Goal: Transaction & Acquisition: Book appointment/travel/reservation

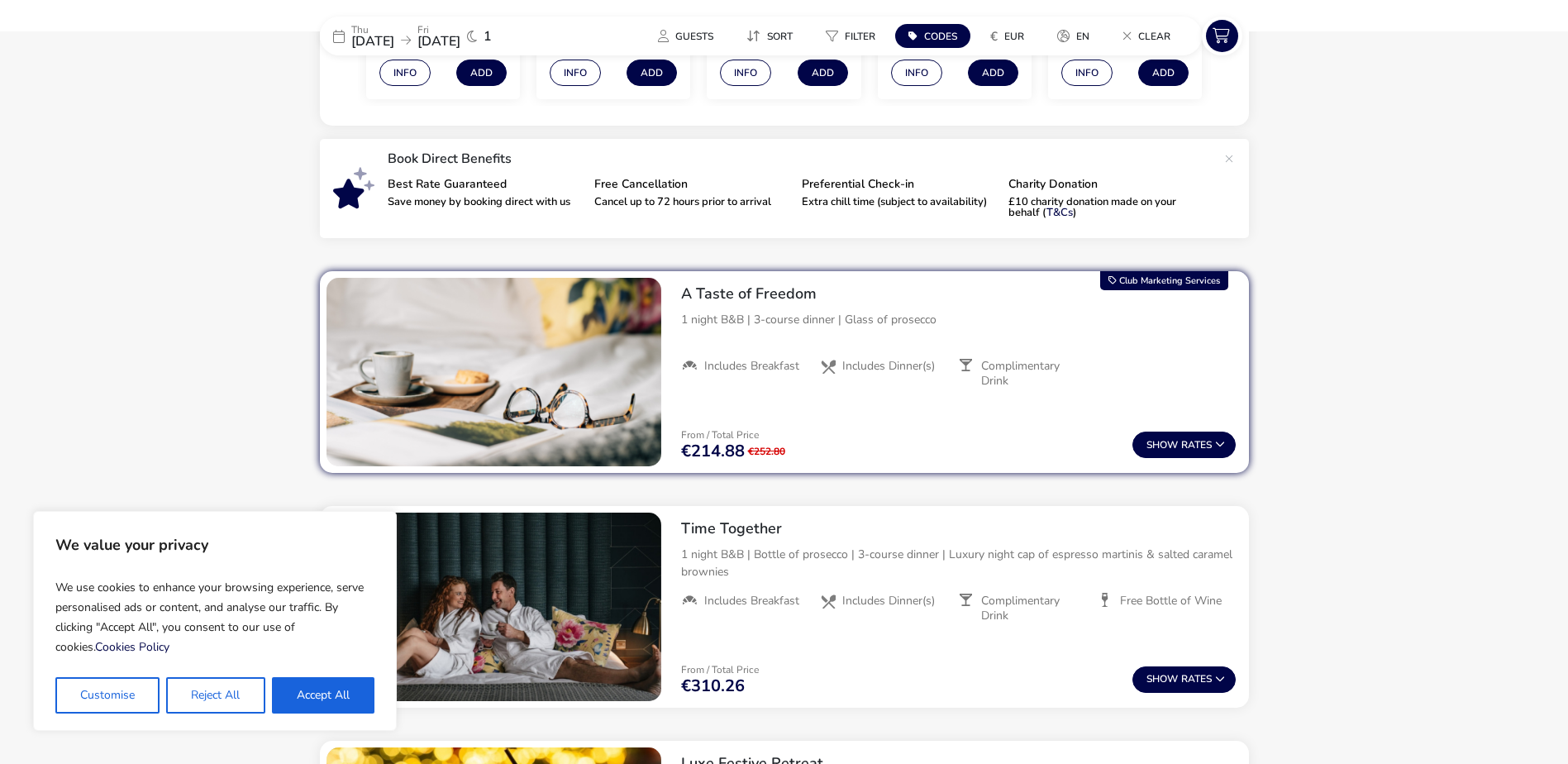
scroll to position [516, 0]
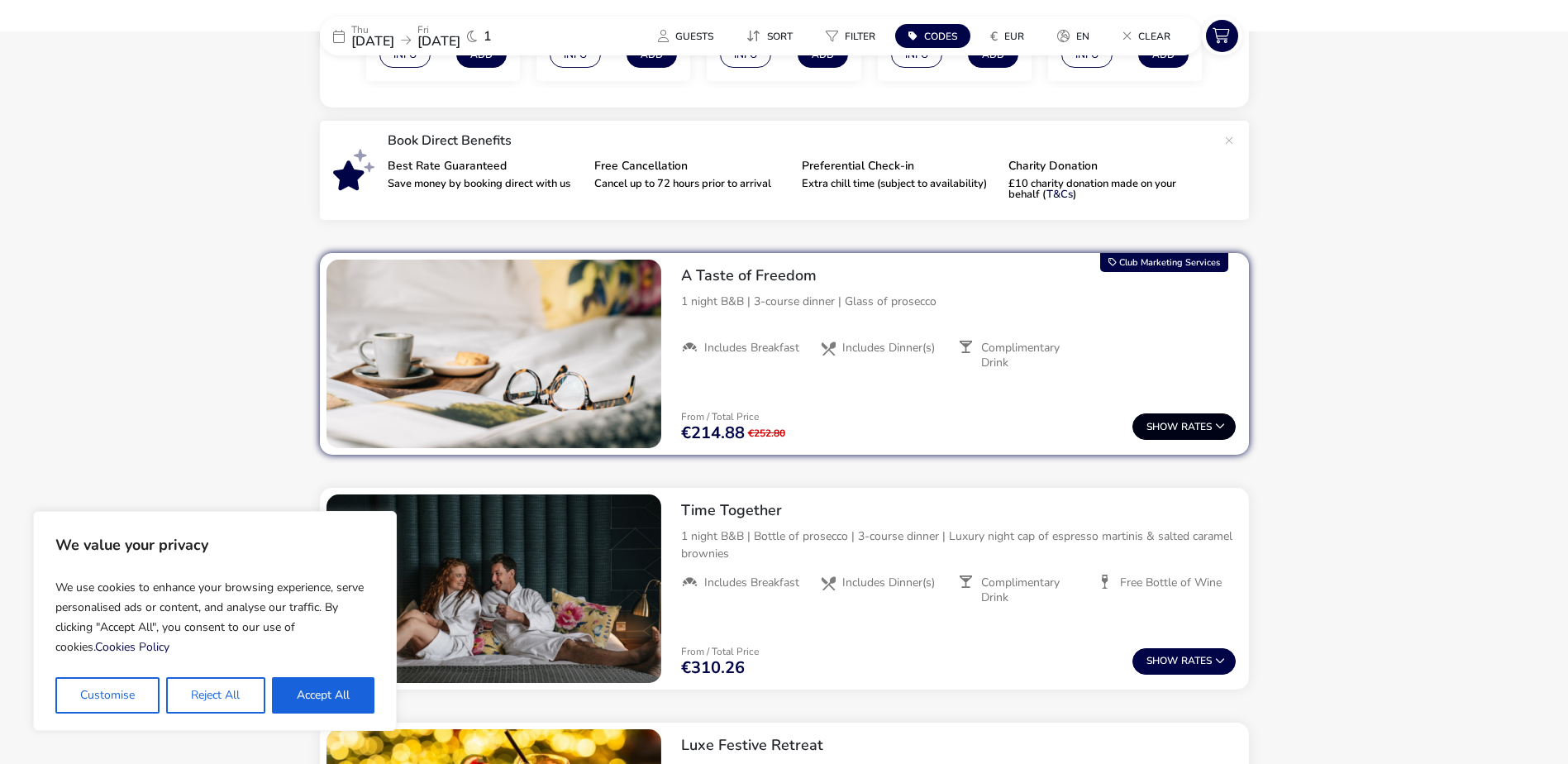
click at [1214, 420] on button "Show Rates" at bounding box center [1184, 426] width 104 height 27
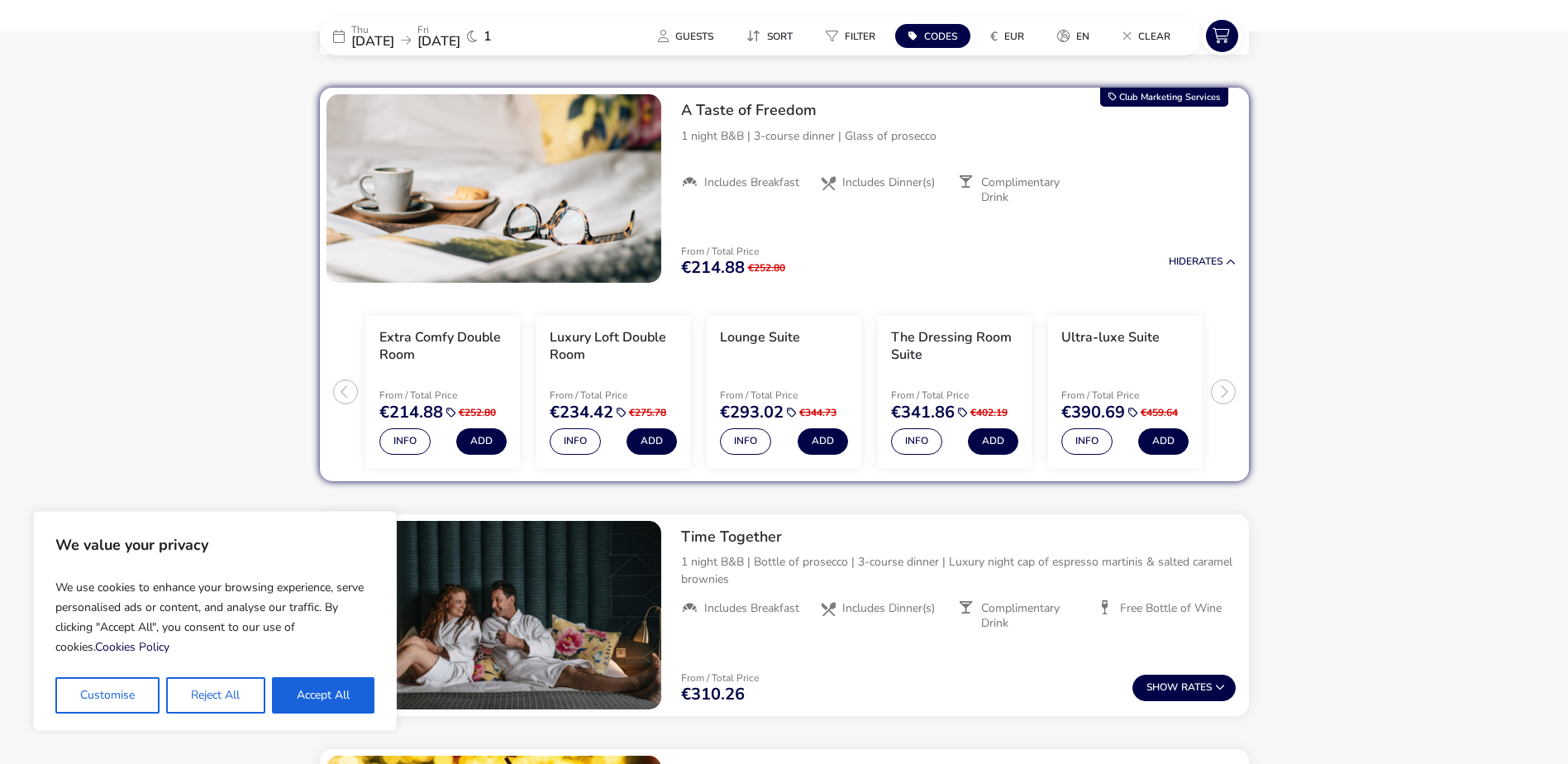
scroll to position [686, 0]
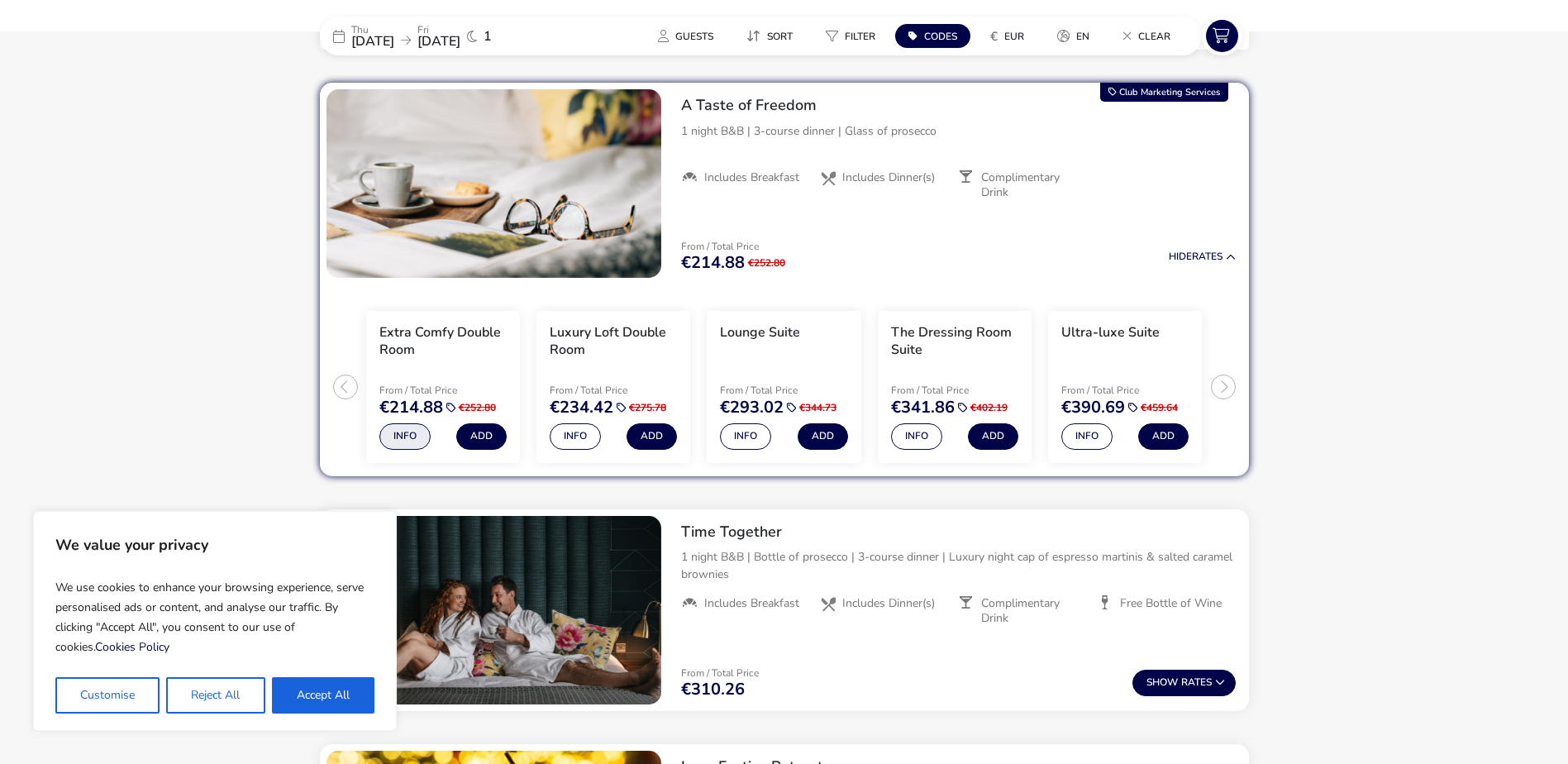
click at [417, 446] on button "Info" at bounding box center [404, 436] width 51 height 27
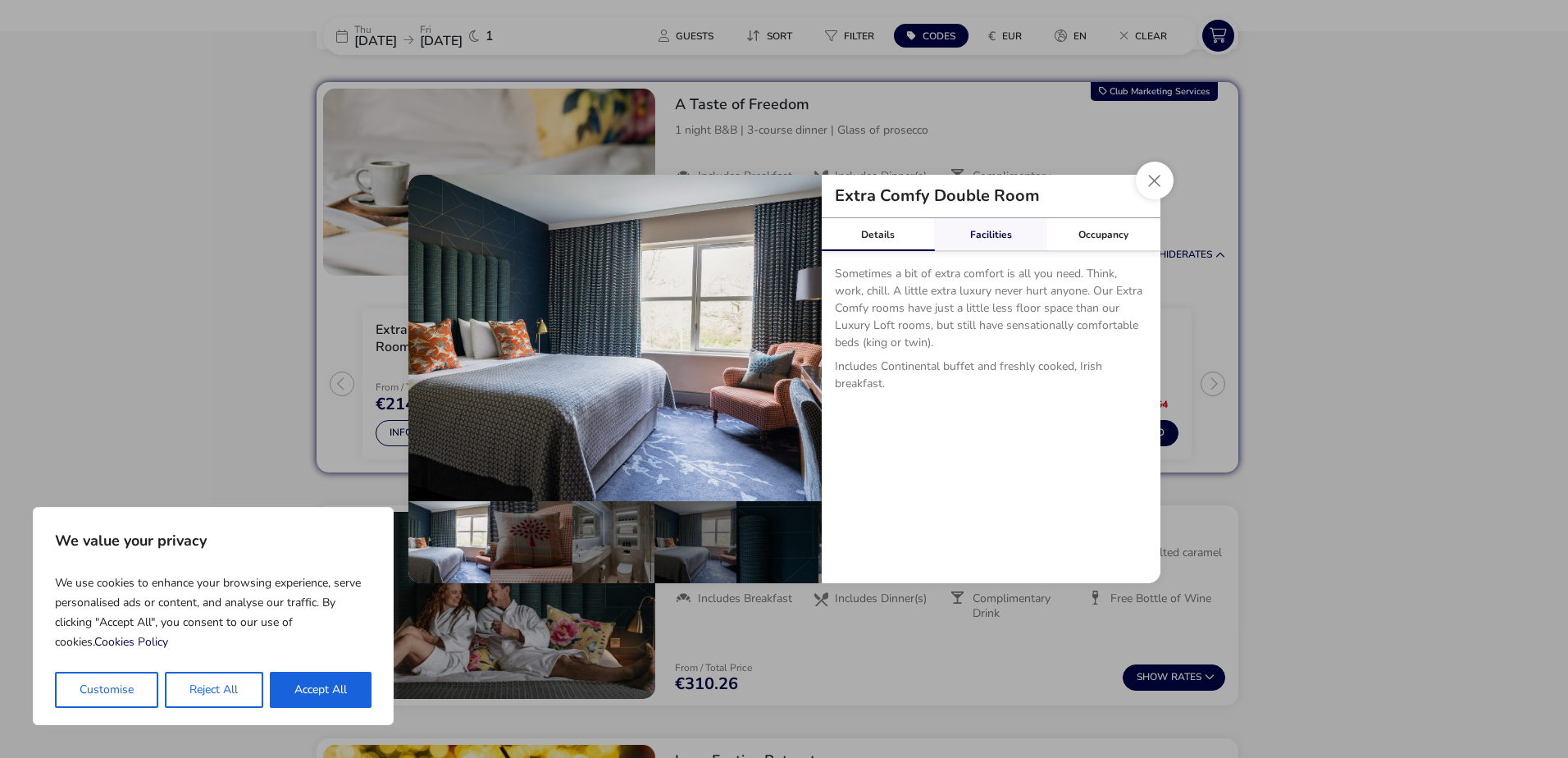
click at [1002, 240] on link "Facilities" at bounding box center [991, 234] width 114 height 33
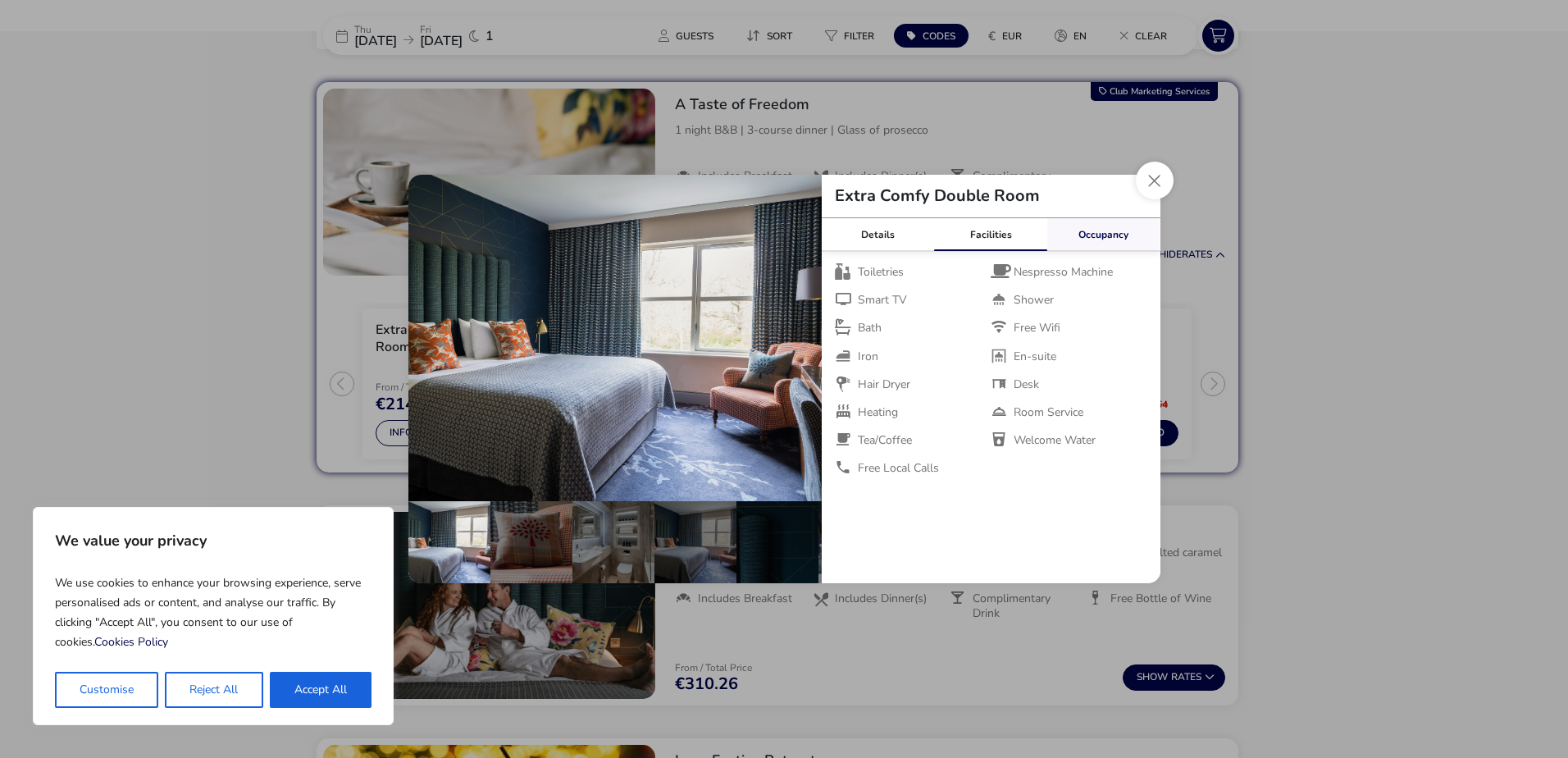
click at [1104, 242] on link "Occupancy" at bounding box center [1104, 234] width 114 height 33
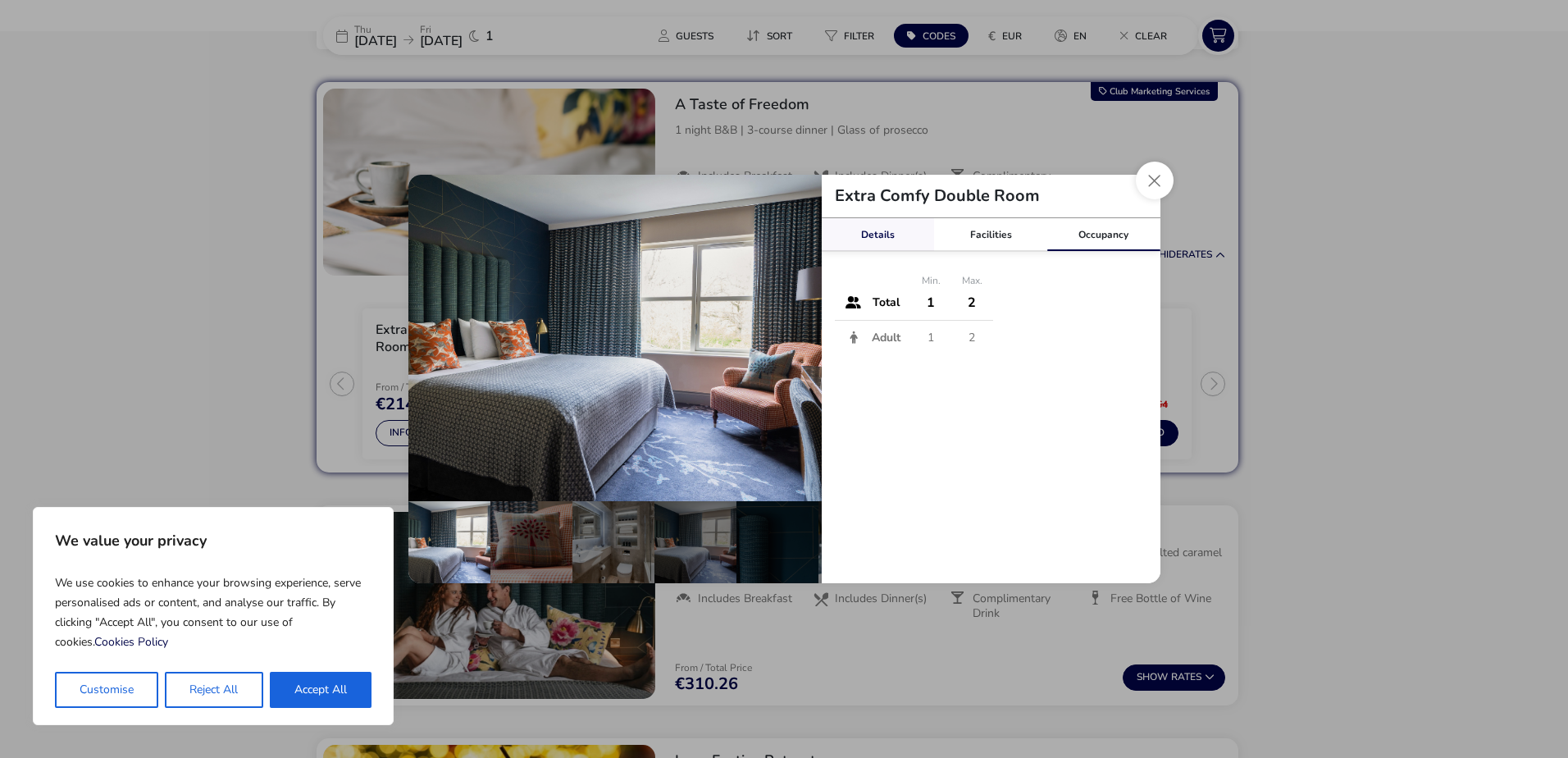
click at [872, 233] on link "Details" at bounding box center [878, 234] width 114 height 33
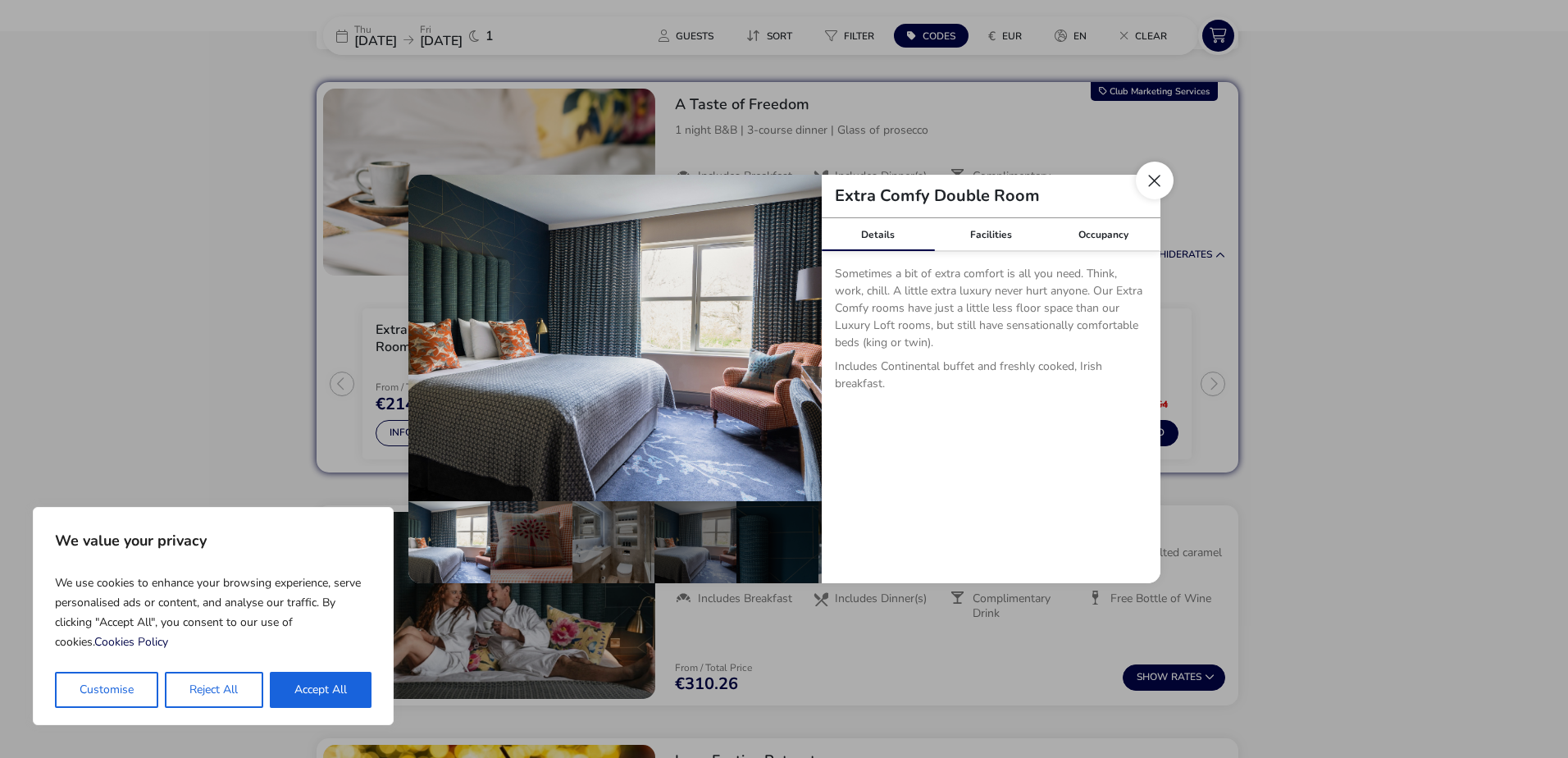
click at [1146, 188] on button "Close dialog" at bounding box center [1155, 181] width 38 height 38
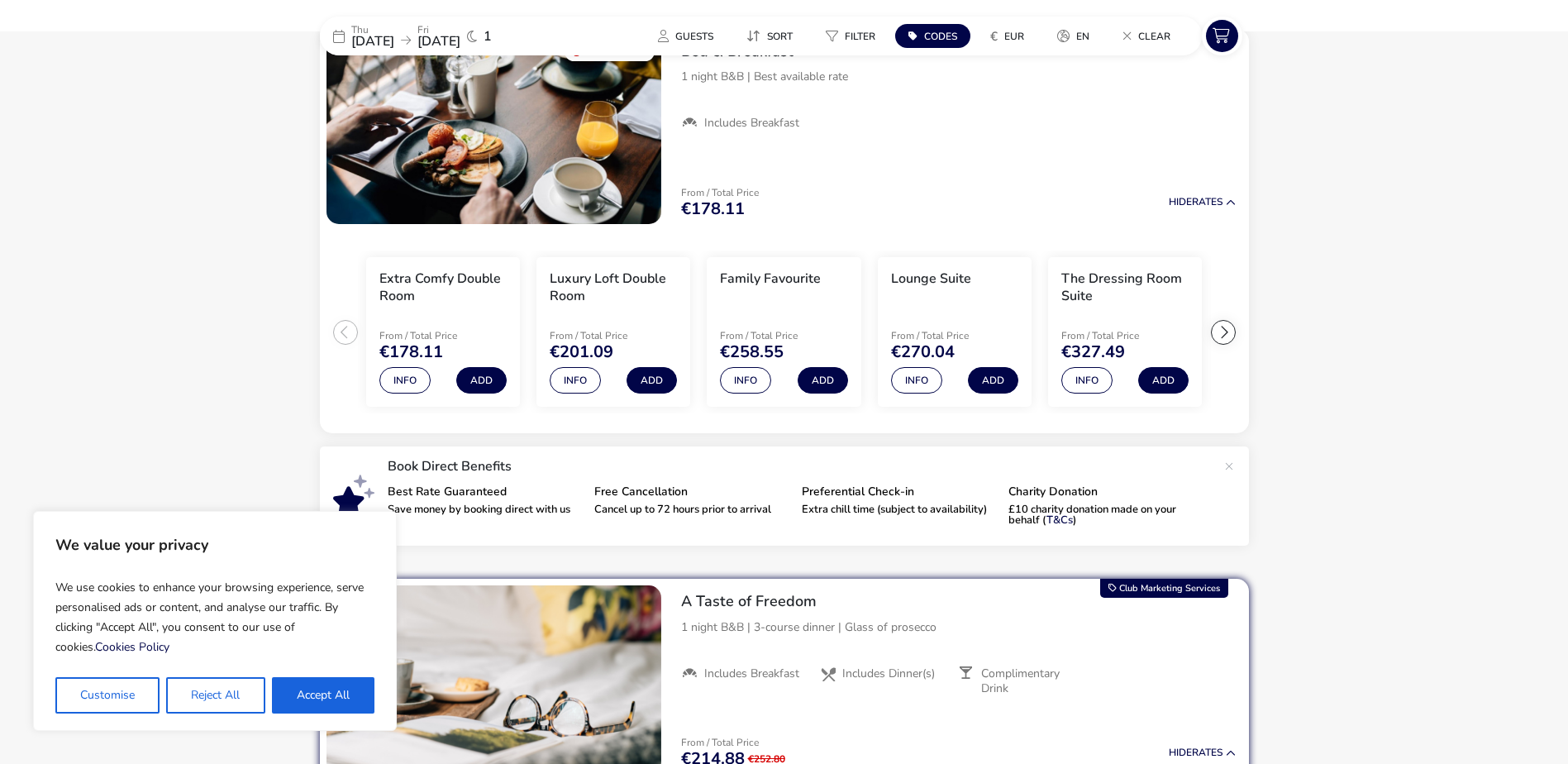
scroll to position [0, 0]
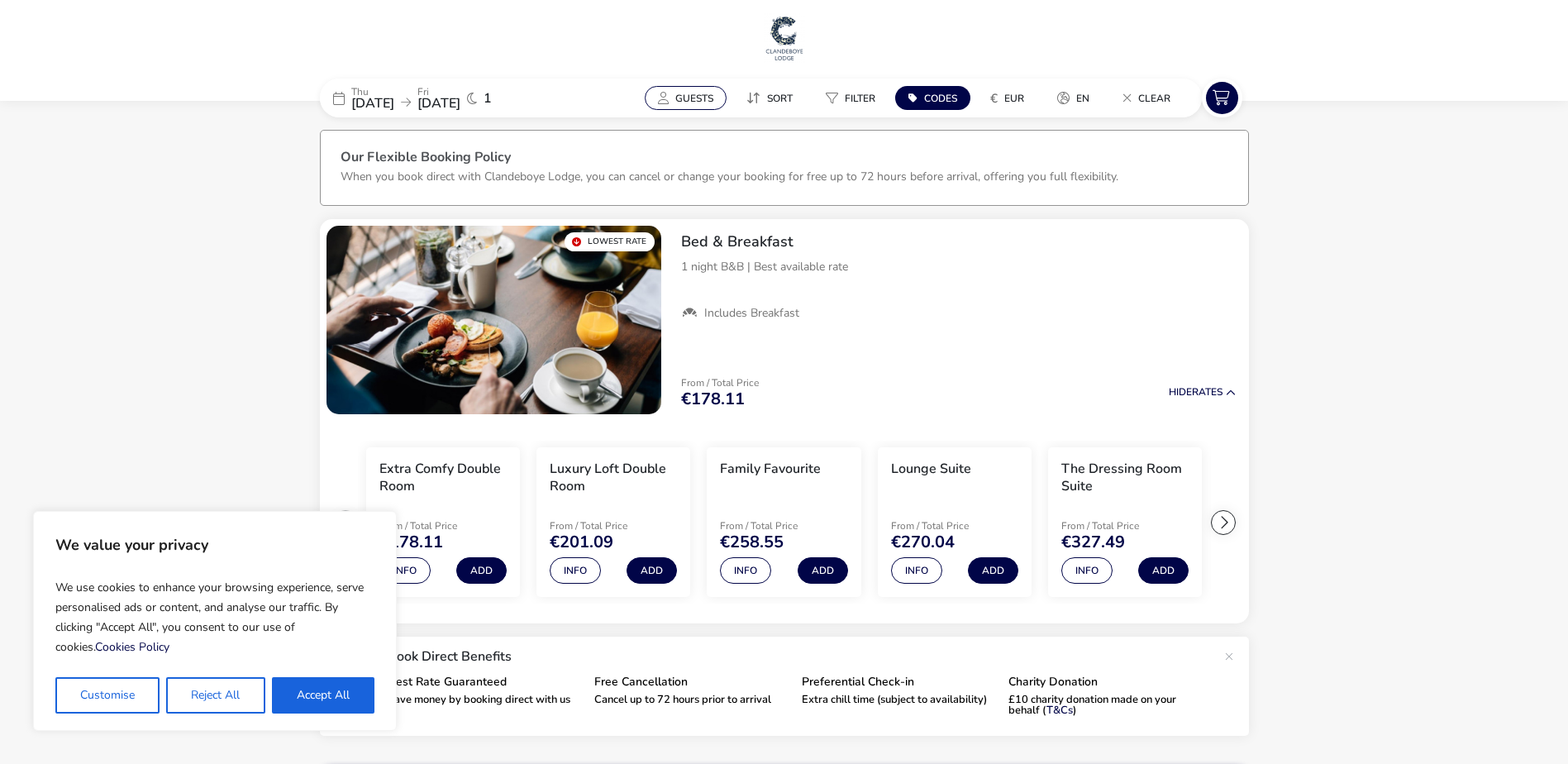
click at [647, 100] on button "Guests" at bounding box center [686, 98] width 82 height 24
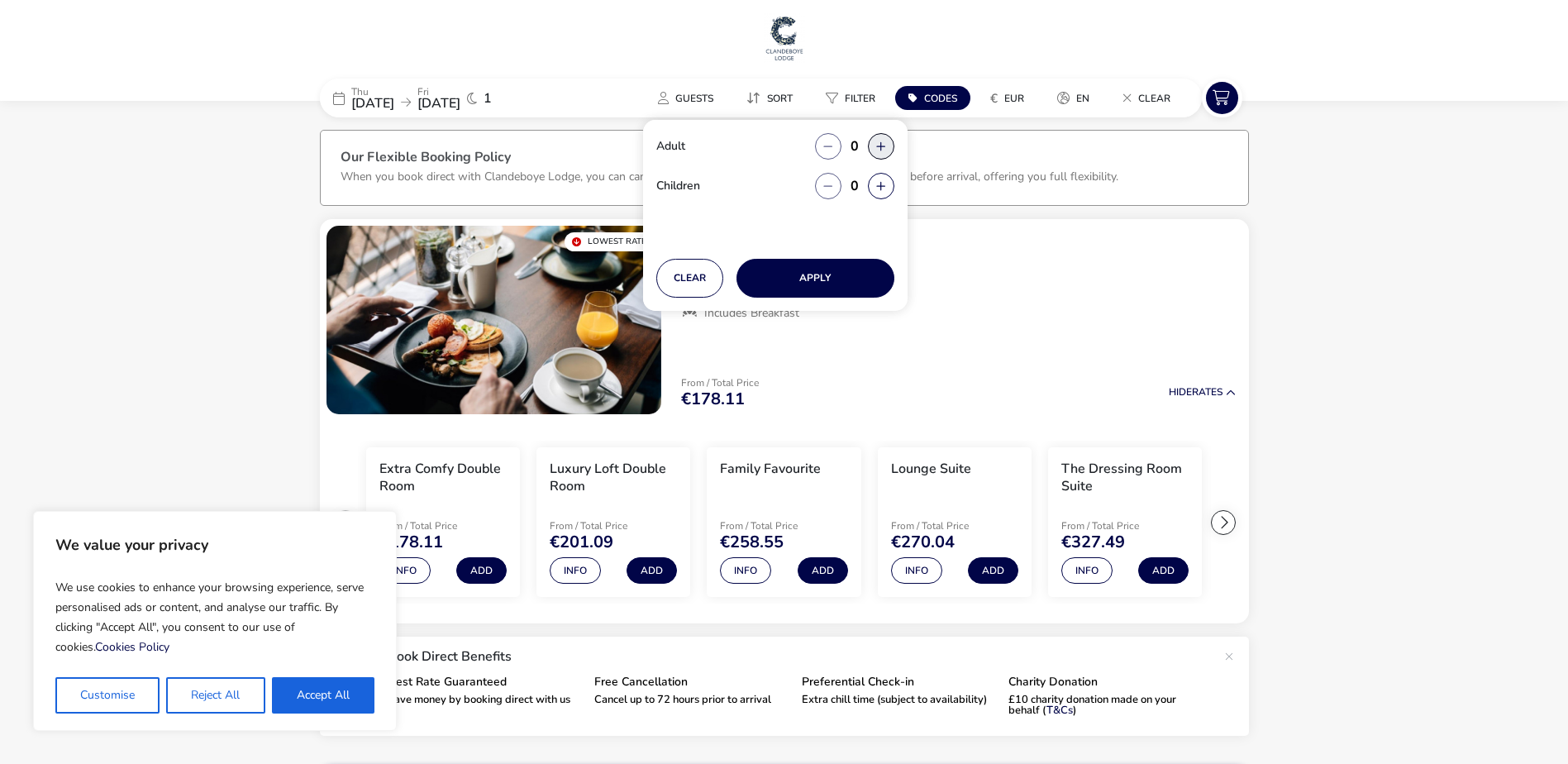
click at [882, 140] on button "button" at bounding box center [881, 146] width 27 height 27
click at [883, 141] on span "button" at bounding box center [883, 141] width 0 height 0
type input "2"
click at [784, 276] on button "Apply" at bounding box center [815, 278] width 158 height 39
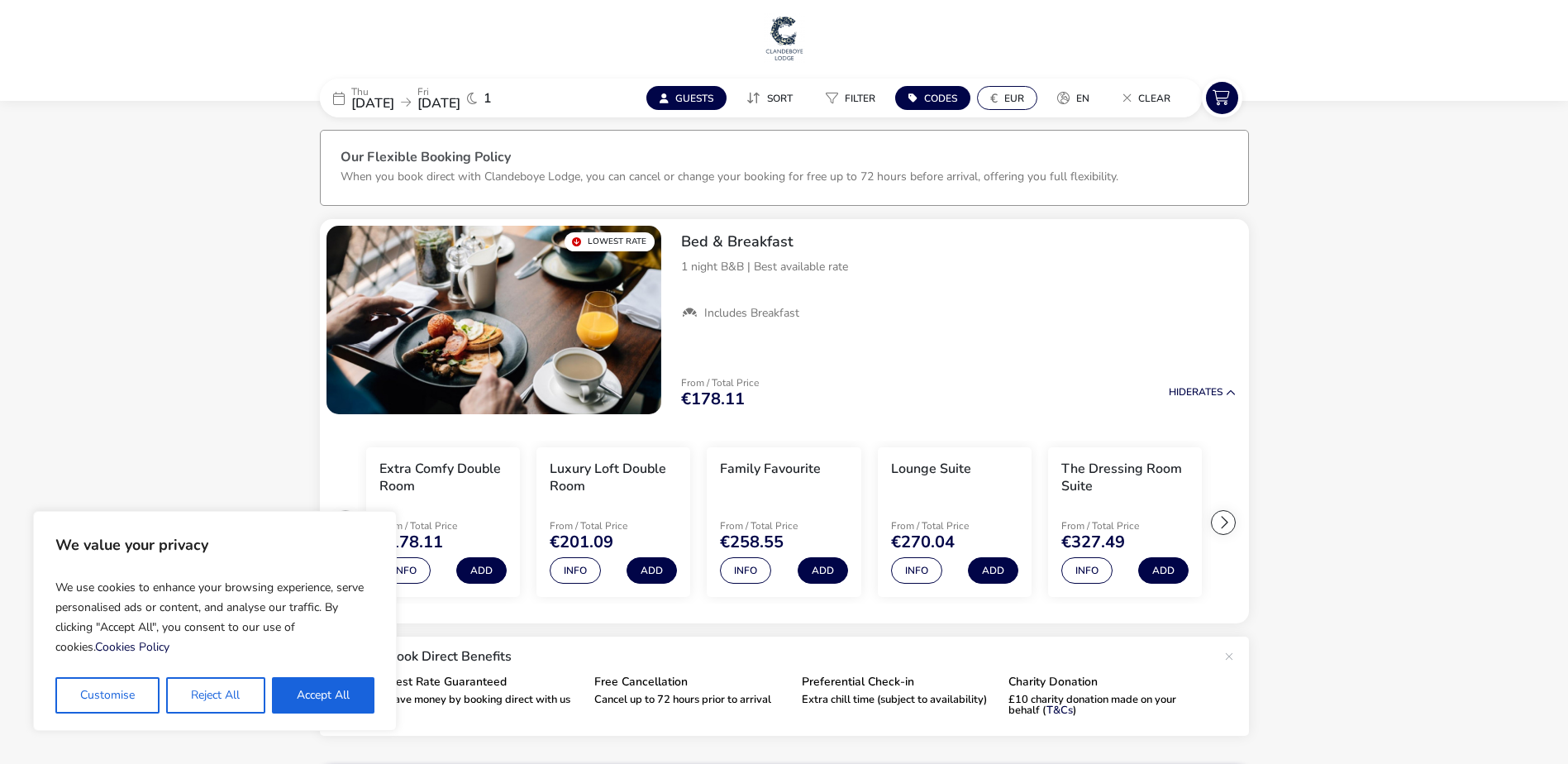
click at [1018, 98] on span "EUR" at bounding box center [1014, 98] width 20 height 13
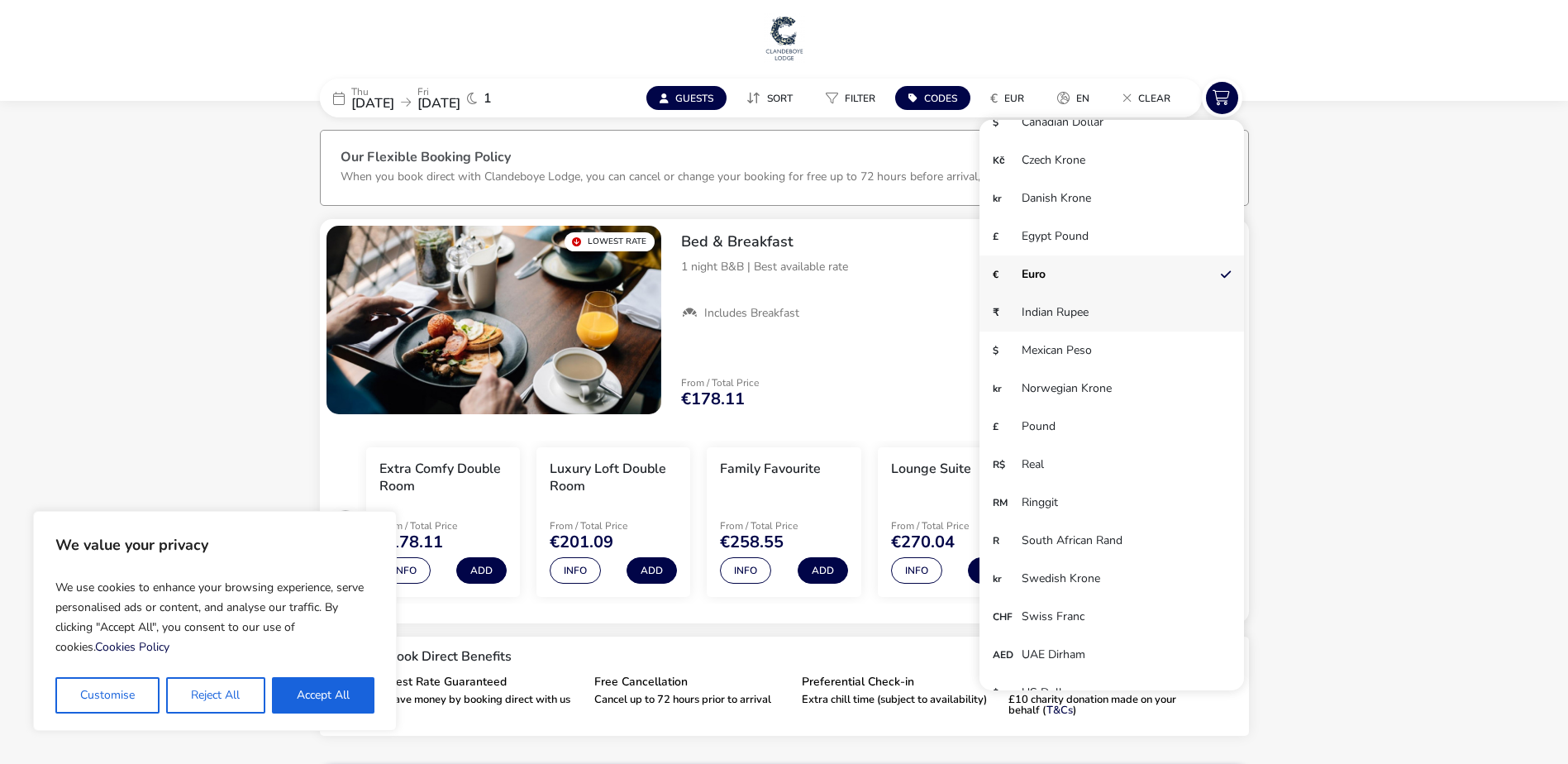
scroll to position [83, 0]
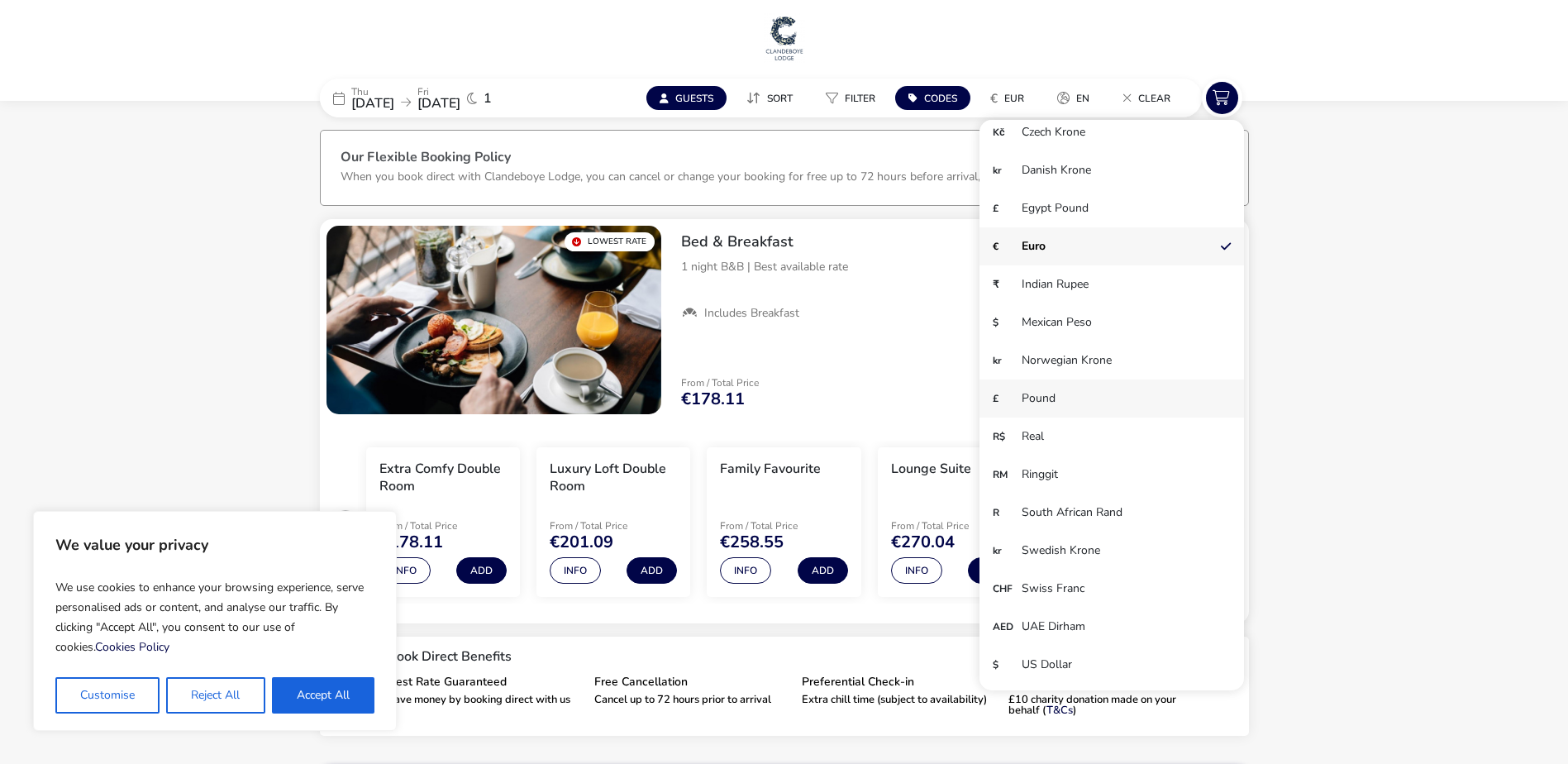
click at [1117, 391] on li "£ Pound" at bounding box center [1112, 398] width 265 height 38
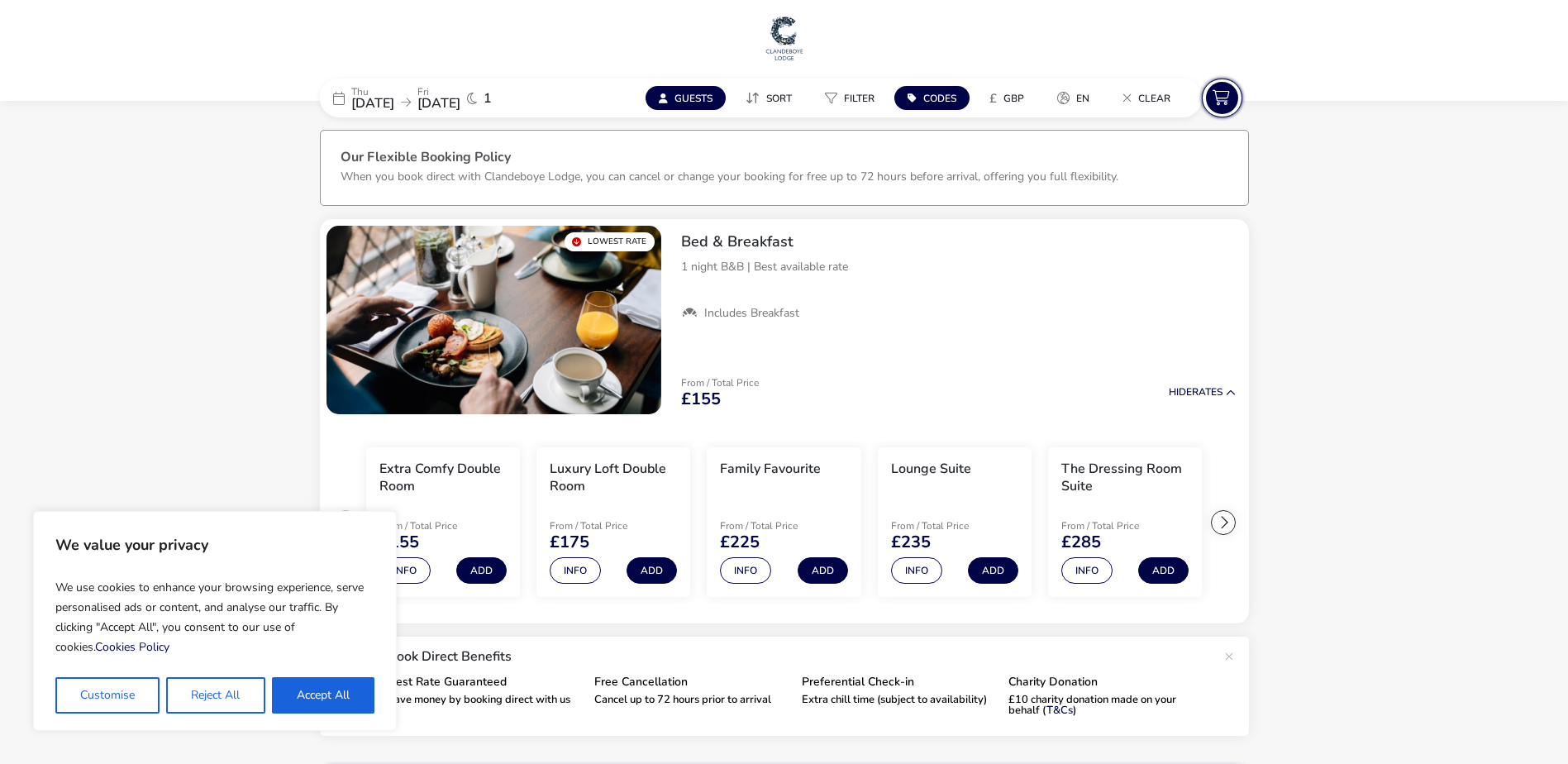
click at [1219, 97] on icon at bounding box center [1222, 98] width 32 height 32
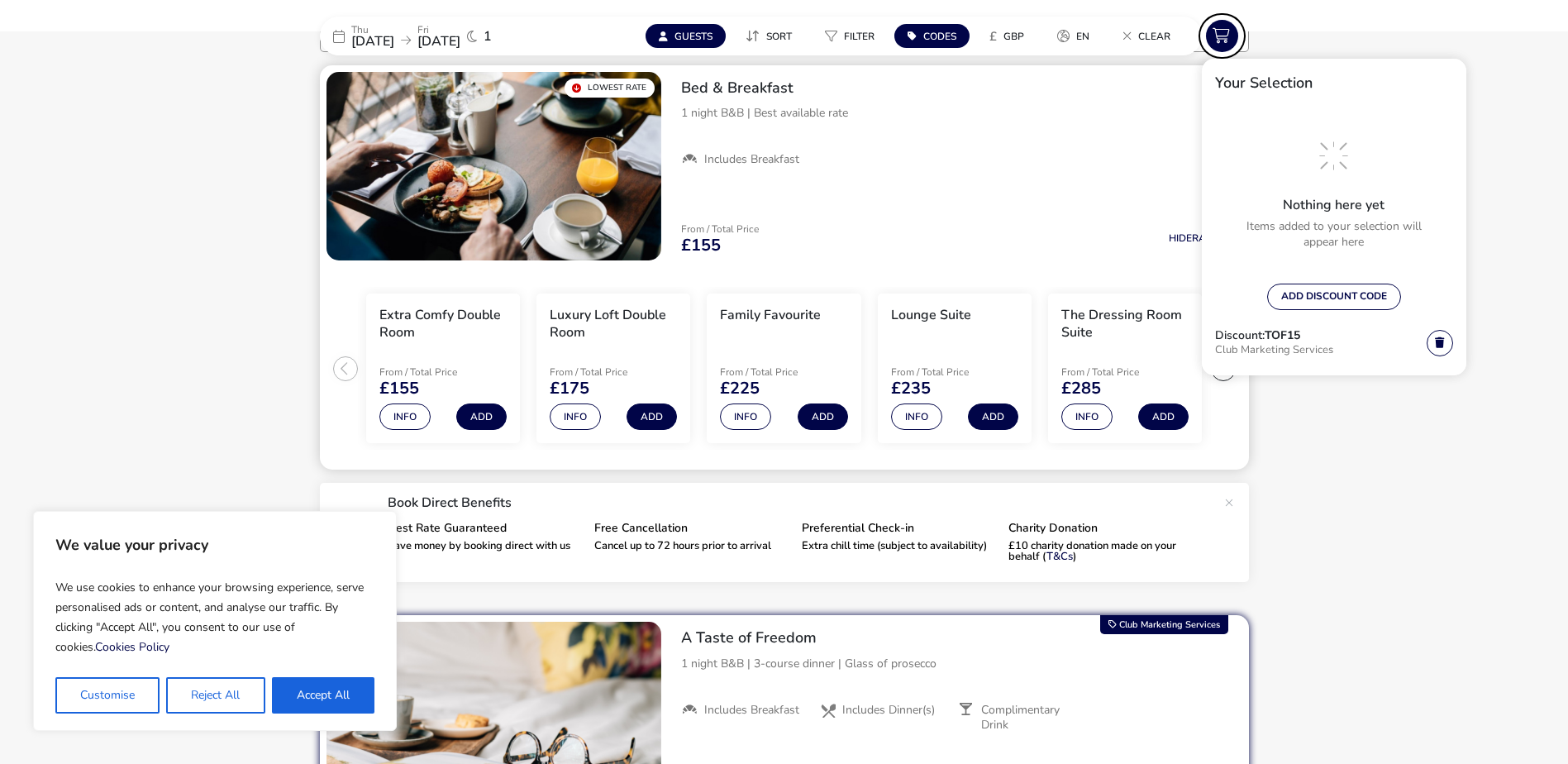
scroll to position [165, 0]
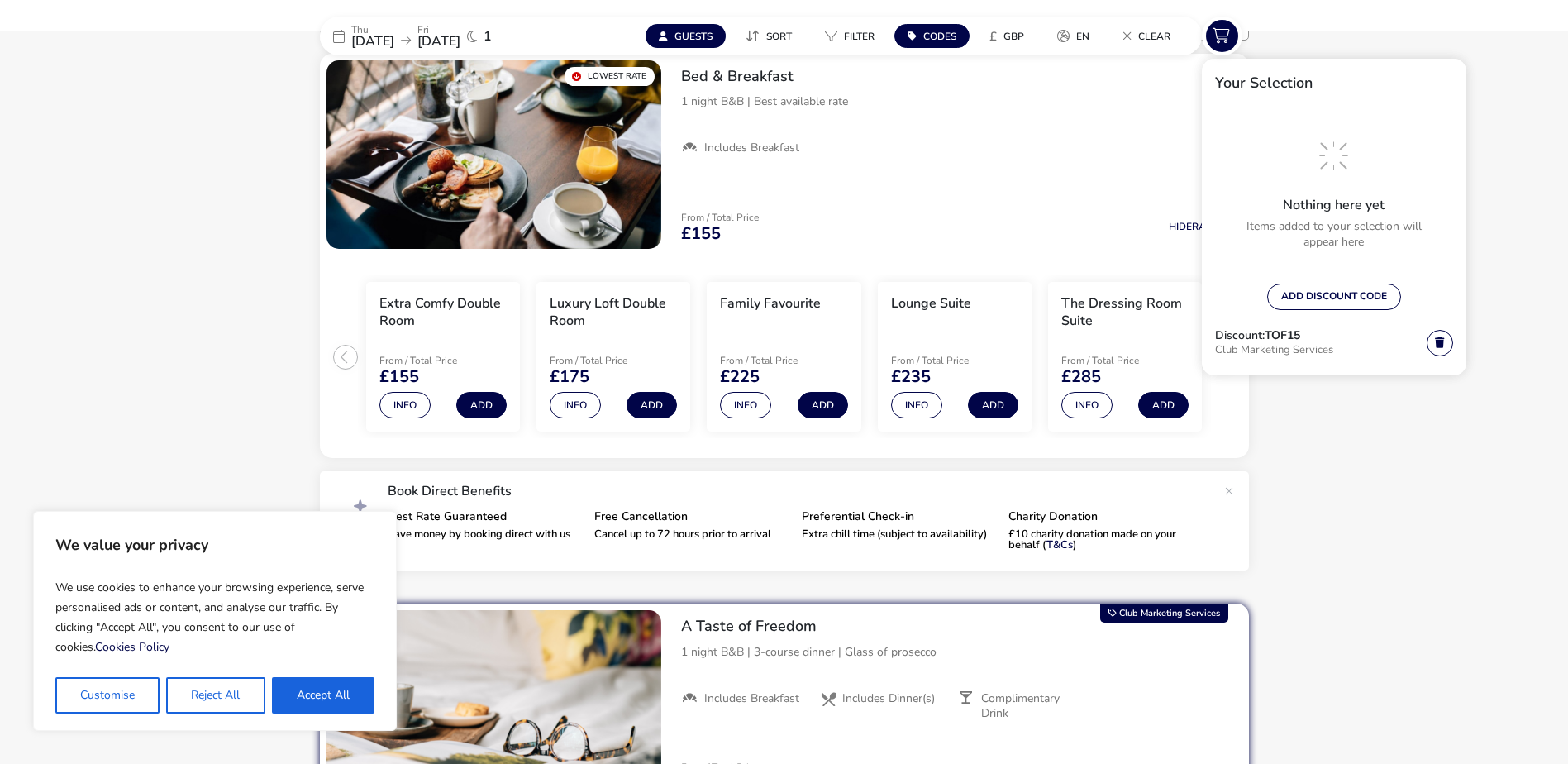
click at [946, 32] on span "Codes" at bounding box center [939, 36] width 33 height 13
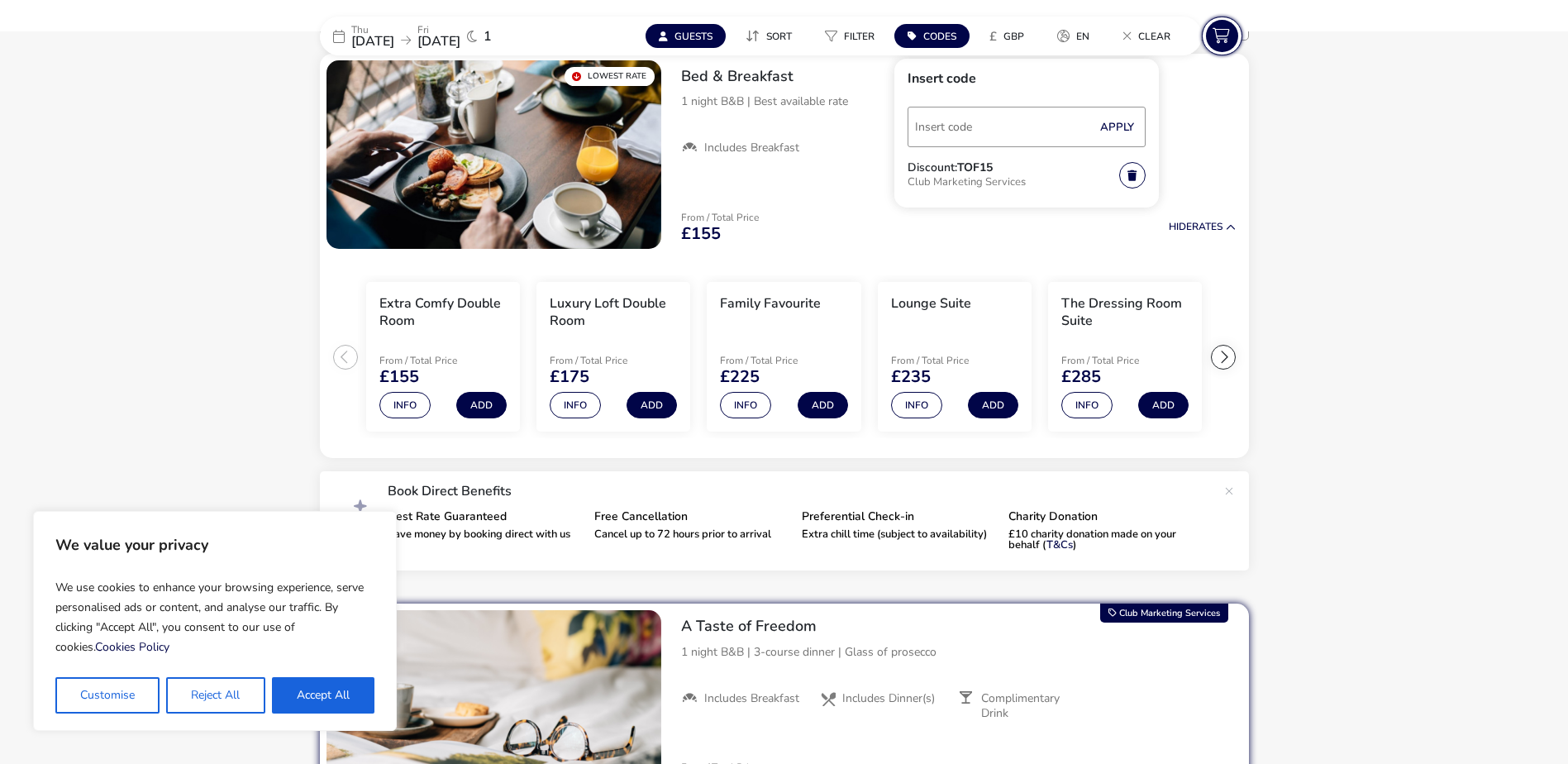
click at [1230, 31] on icon at bounding box center [1222, 36] width 32 height 32
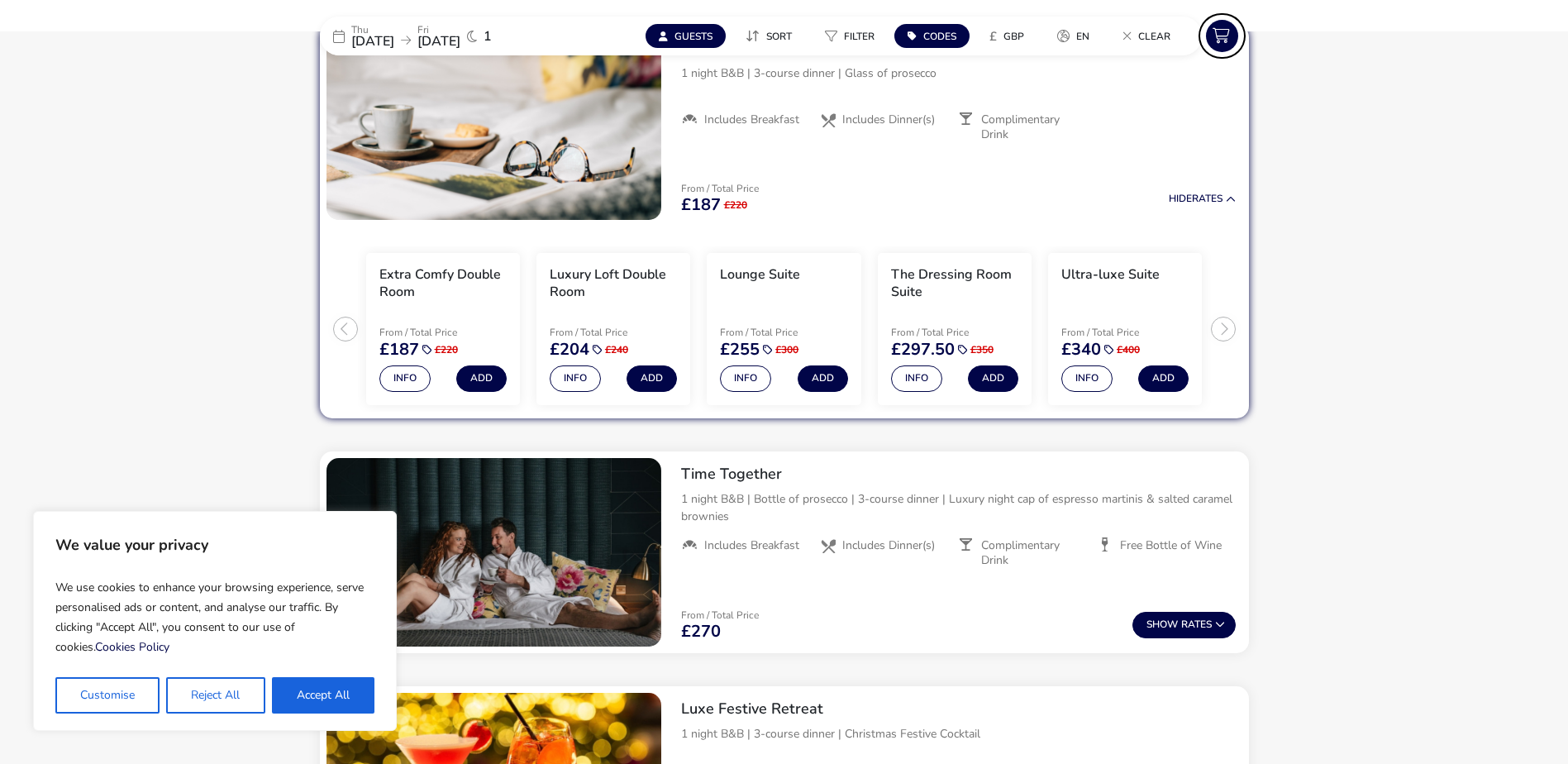
scroll to position [661, 0]
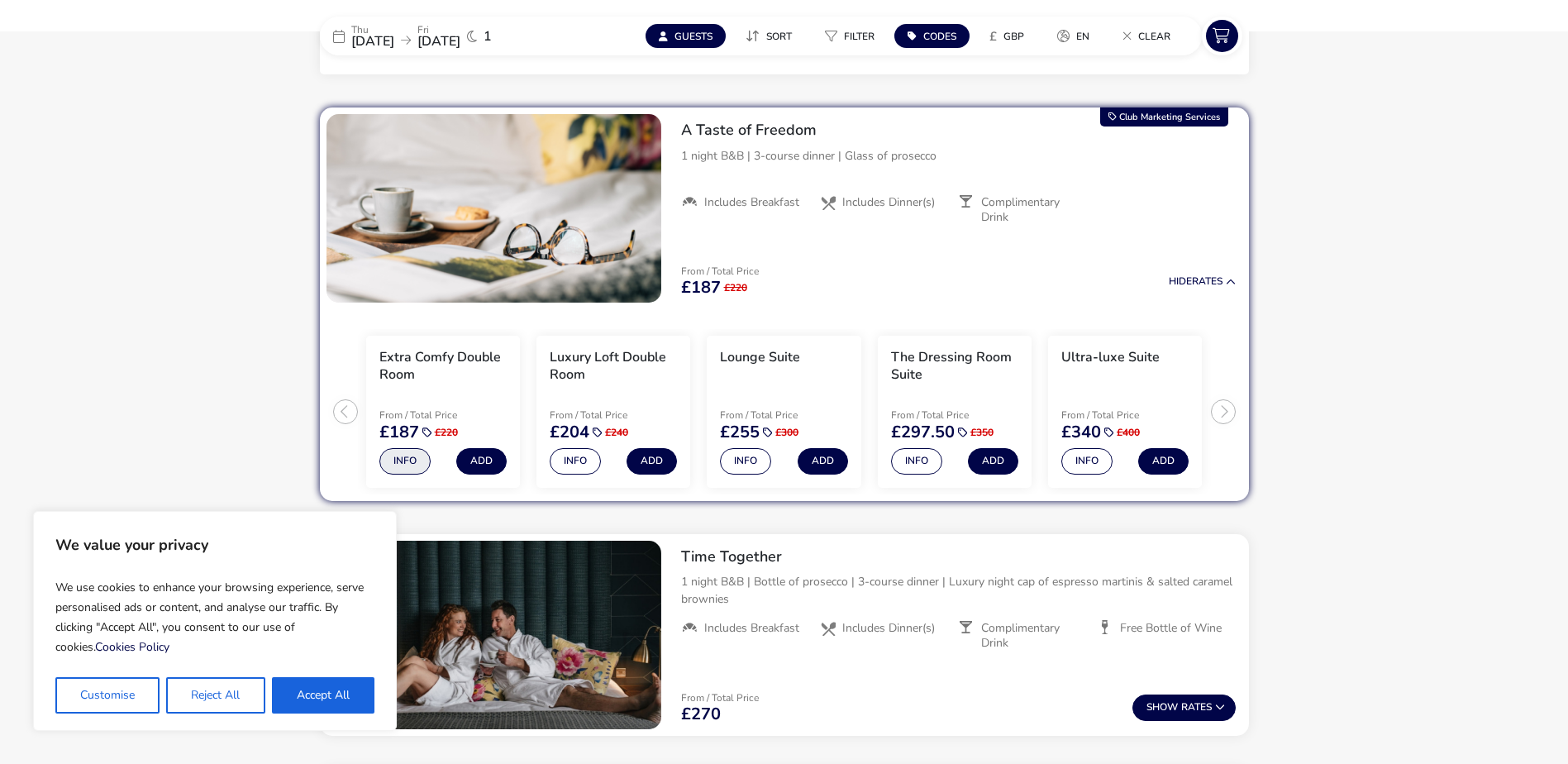
click at [403, 453] on button "Info" at bounding box center [404, 461] width 51 height 27
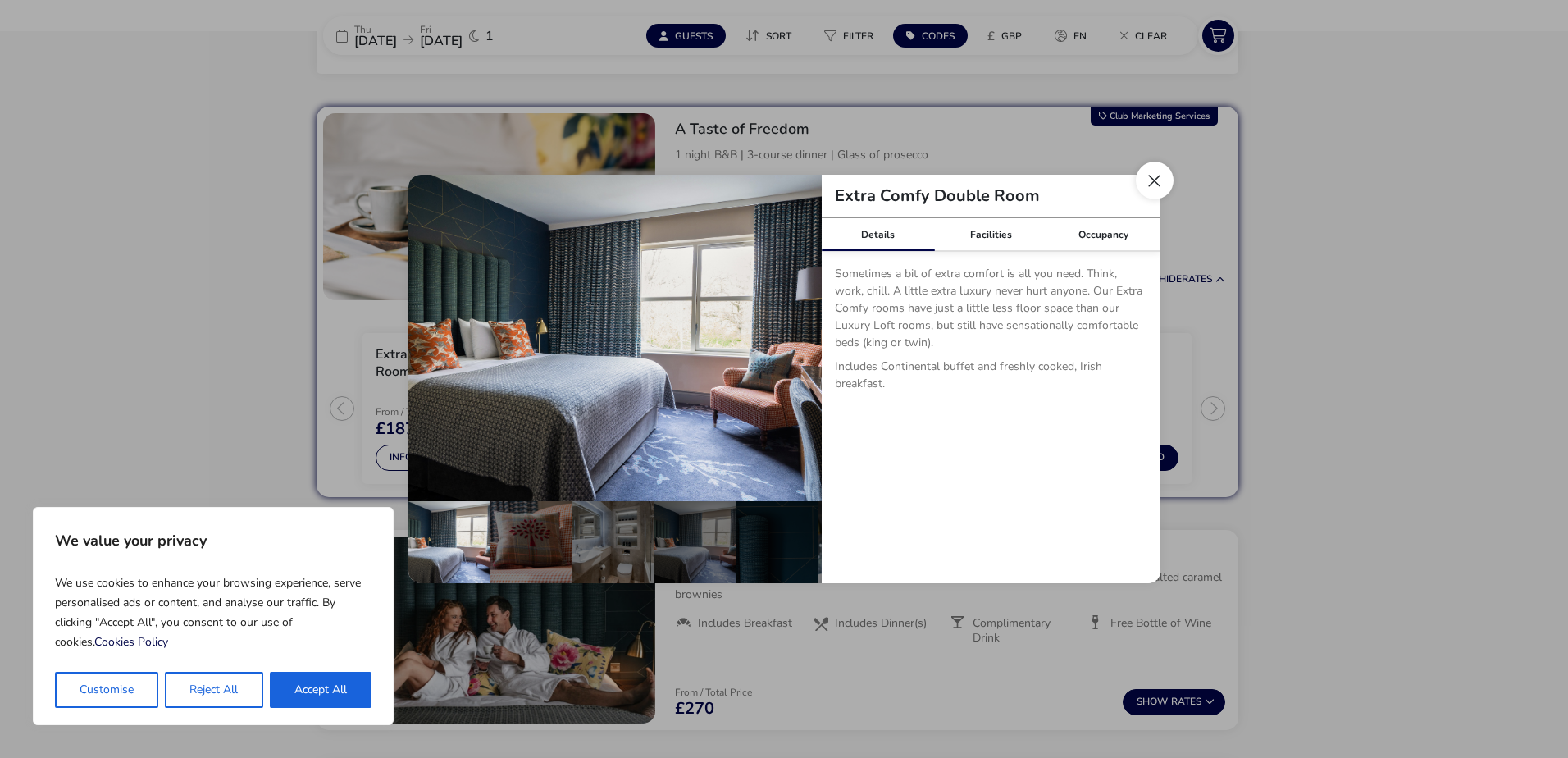
click at [1154, 178] on button "Close dialog" at bounding box center [1155, 181] width 38 height 38
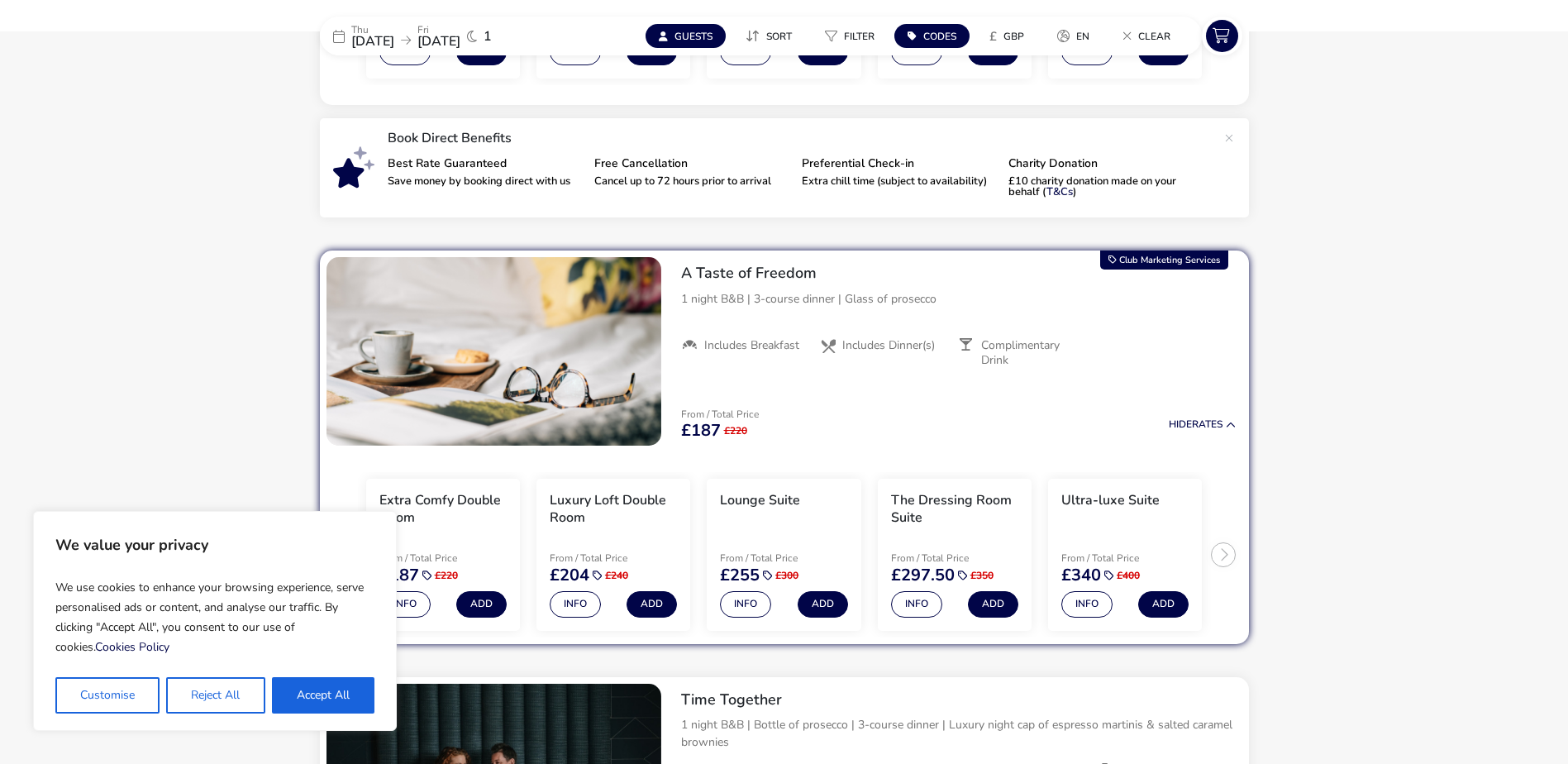
scroll to position [496, 0]
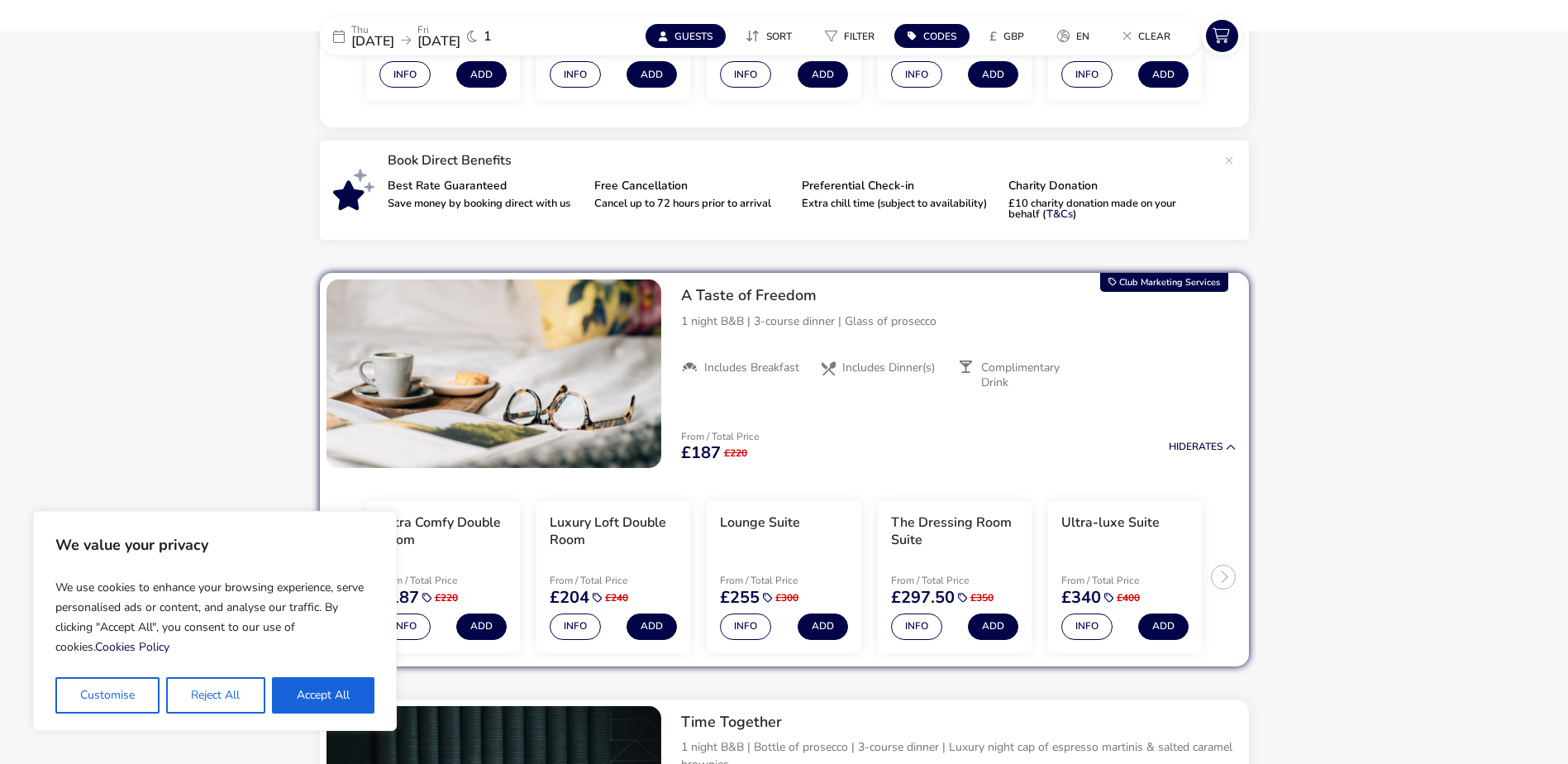
click at [554, 396] on img "1 / 1" at bounding box center [494, 374] width 335 height 188
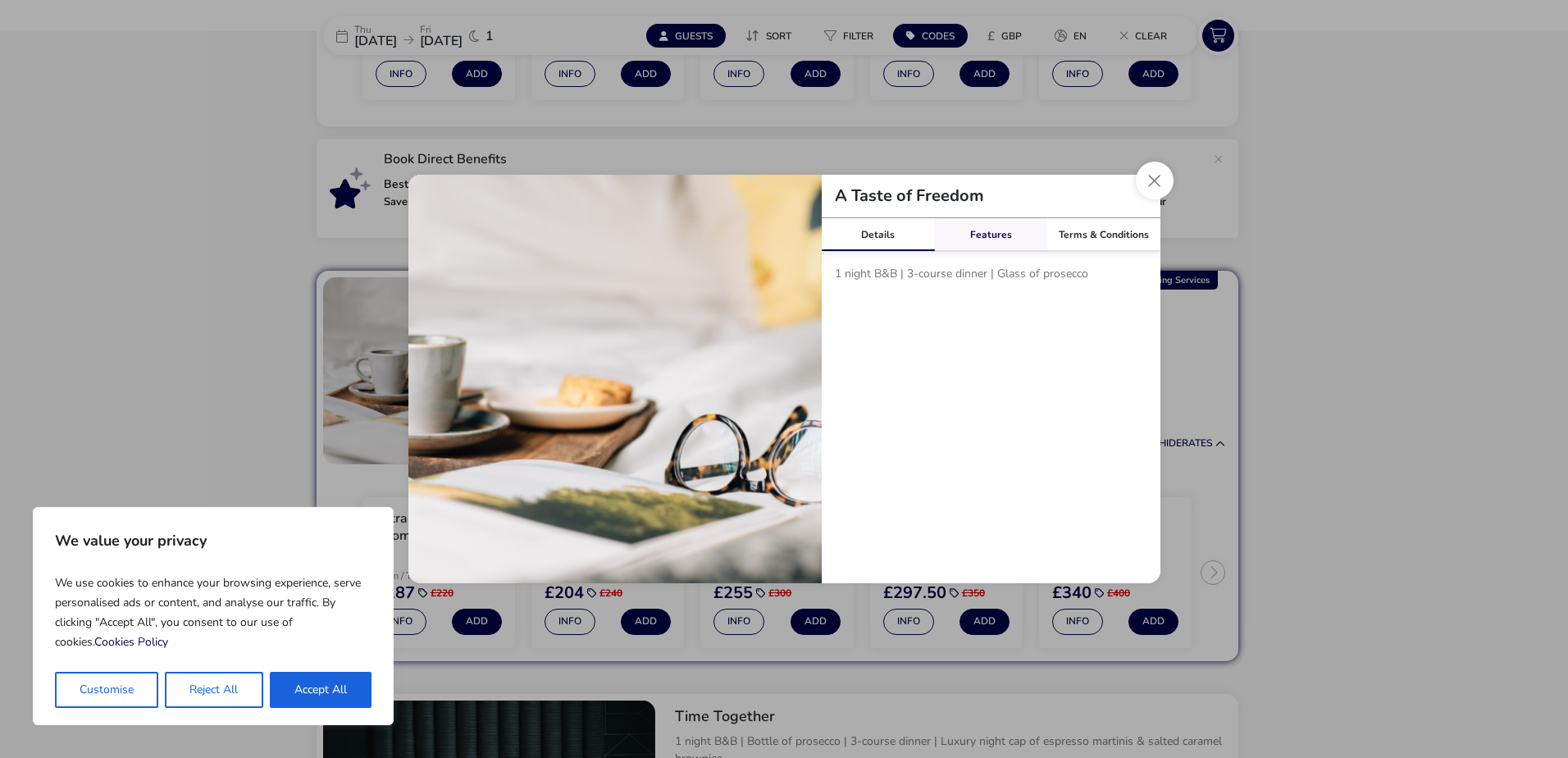
click at [1010, 240] on link "Features" at bounding box center [991, 234] width 114 height 33
click at [1079, 239] on link "Terms & Conditions" at bounding box center [1104, 234] width 114 height 33
drag, startPoint x: 990, startPoint y: 293, endPoint x: 1094, endPoint y: 288, distance: 104.1
click at [1094, 288] on li "Some dishes may incur a supplement charge as part of your 3-course dinner at th…" at bounding box center [998, 282] width 298 height 35
drag, startPoint x: 1094, startPoint y: 288, endPoint x: 1081, endPoint y: 293, distance: 13.9
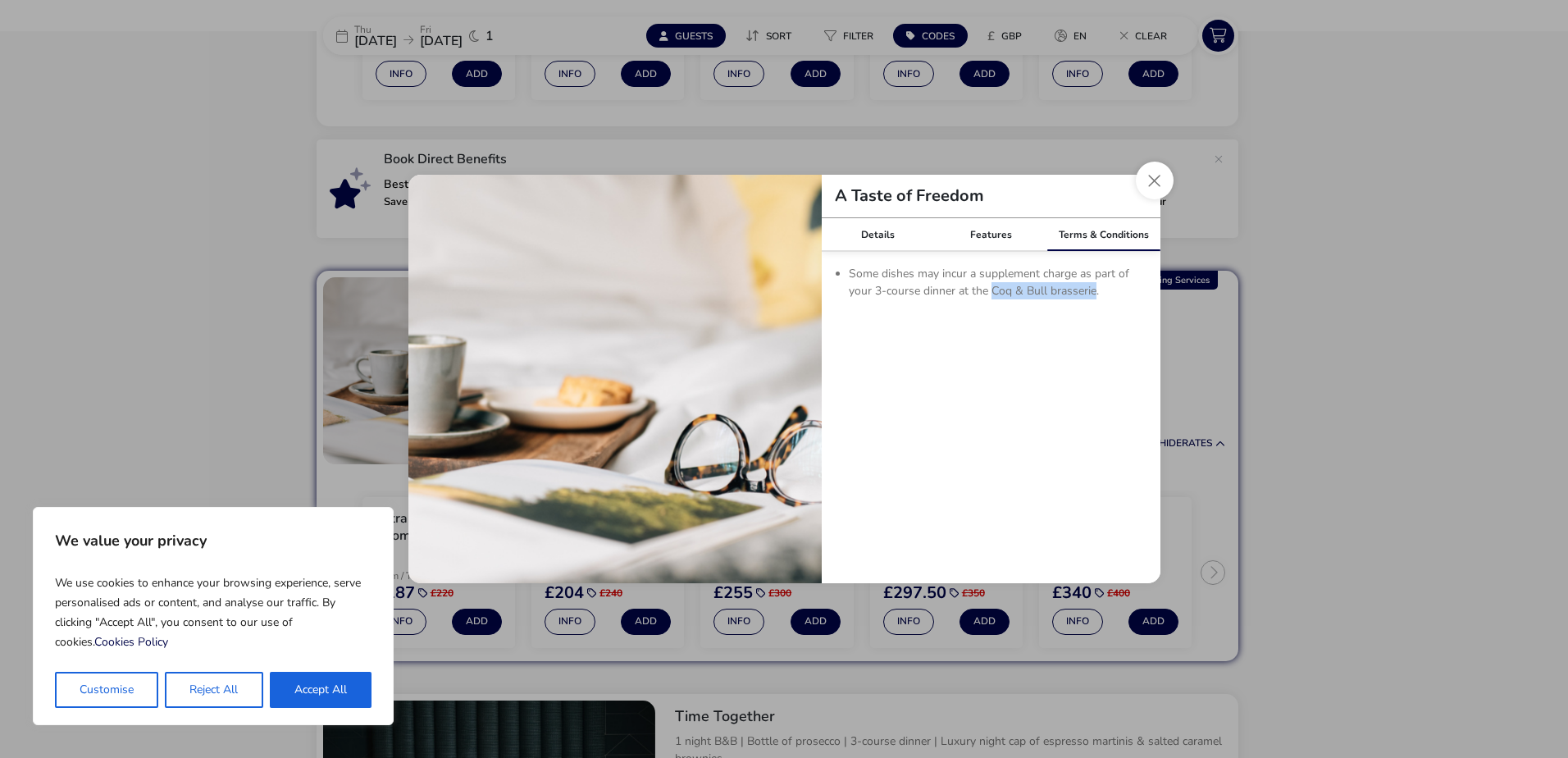
copy li "Coq & Bull brasserie"
click at [1118, 323] on div "Details Features Terms & Conditions 1 night B&B | 3-course dinner | Glass of pr…" at bounding box center [991, 400] width 339 height 365
drag, startPoint x: 1152, startPoint y: 178, endPoint x: 1144, endPoint y: 188, distance: 12.8
click at [1152, 181] on button "Close modal" at bounding box center [1155, 181] width 38 height 38
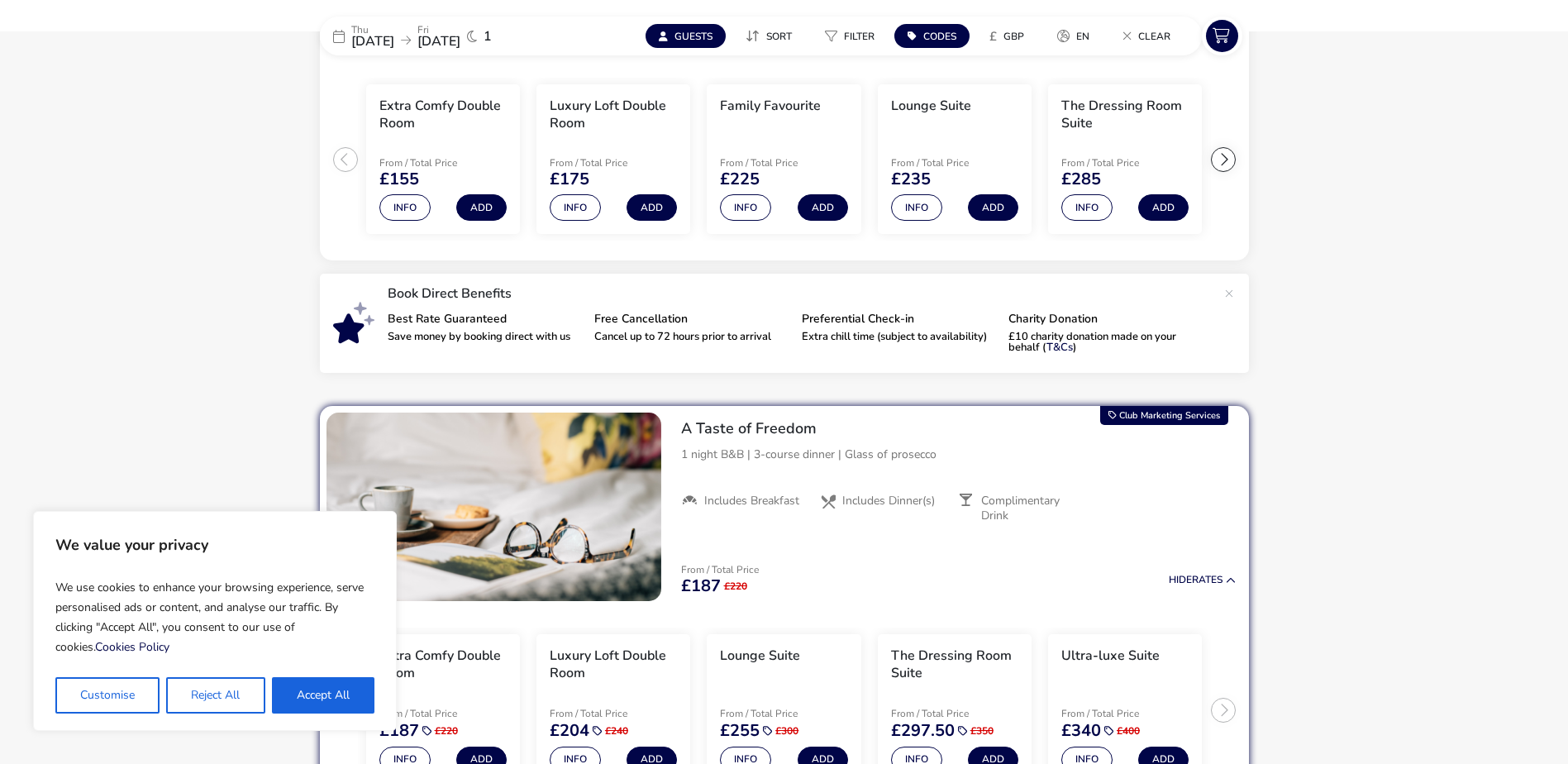
scroll to position [331, 0]
